Goal: Transaction & Acquisition: Purchase product/service

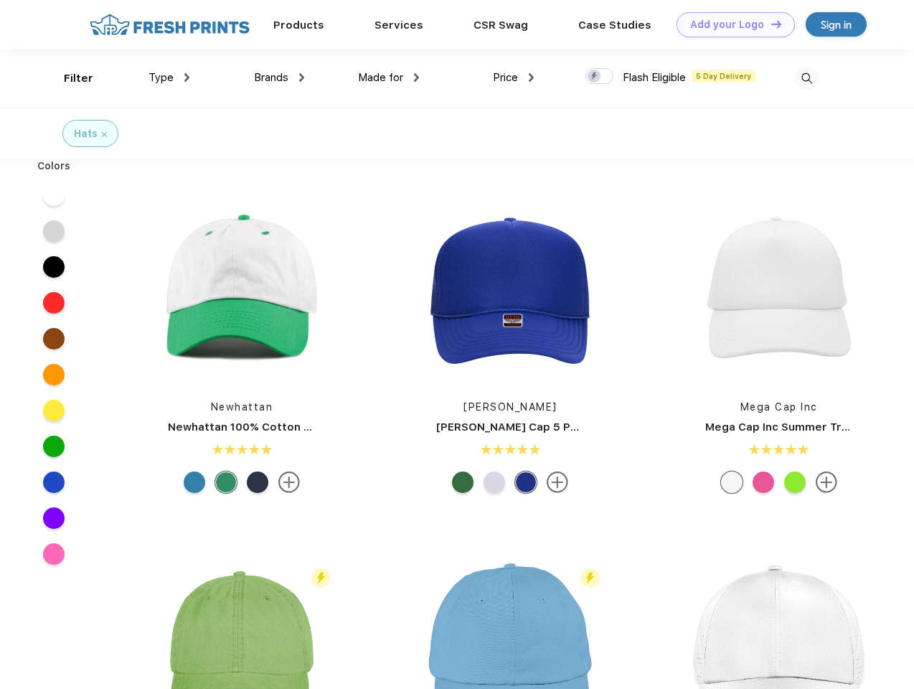
click at [730, 24] on link "Add your Logo Design Tool" at bounding box center [735, 24] width 118 height 25
click at [0, 0] on div "Design Tool" at bounding box center [0, 0] width 0 height 0
click at [770, 24] on link "Add your Logo Design Tool" at bounding box center [735, 24] width 118 height 25
click at [69, 78] on div "Filter" at bounding box center [78, 78] width 29 height 16
click at [169, 77] on span "Type" at bounding box center [160, 77] width 25 height 13
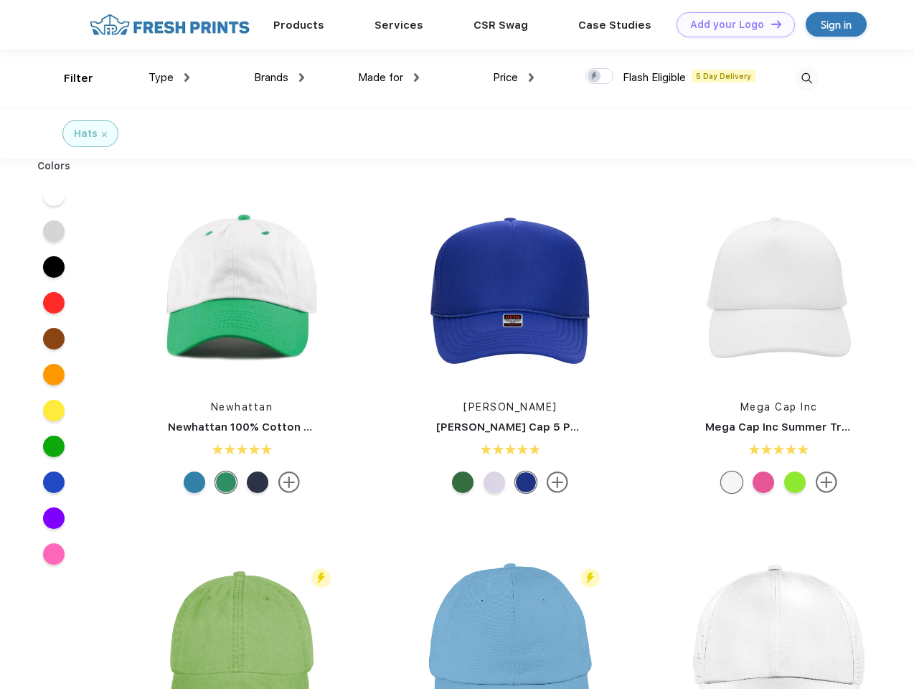
click at [279, 77] on span "Brands" at bounding box center [271, 77] width 34 height 13
click at [389, 77] on span "Made for" at bounding box center [380, 77] width 45 height 13
click at [514, 77] on span "Price" at bounding box center [505, 77] width 25 height 13
click at [600, 77] on div at bounding box center [599, 76] width 28 height 16
click at [595, 77] on input "checkbox" at bounding box center [589, 71] width 9 height 9
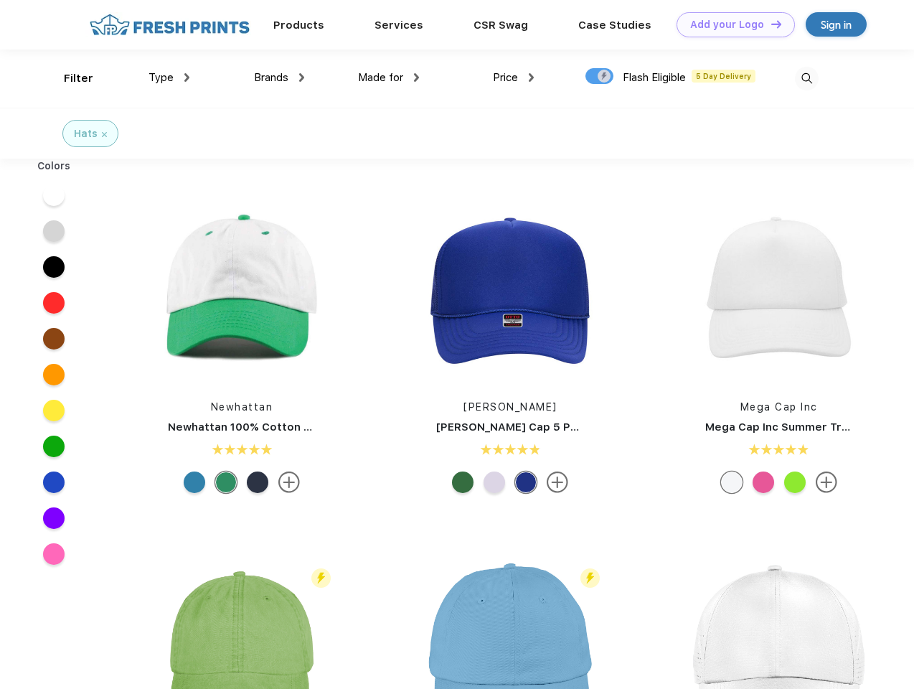
click at [806, 78] on img at bounding box center [807, 79] width 24 height 24
